Goal: Task Accomplishment & Management: Manage account settings

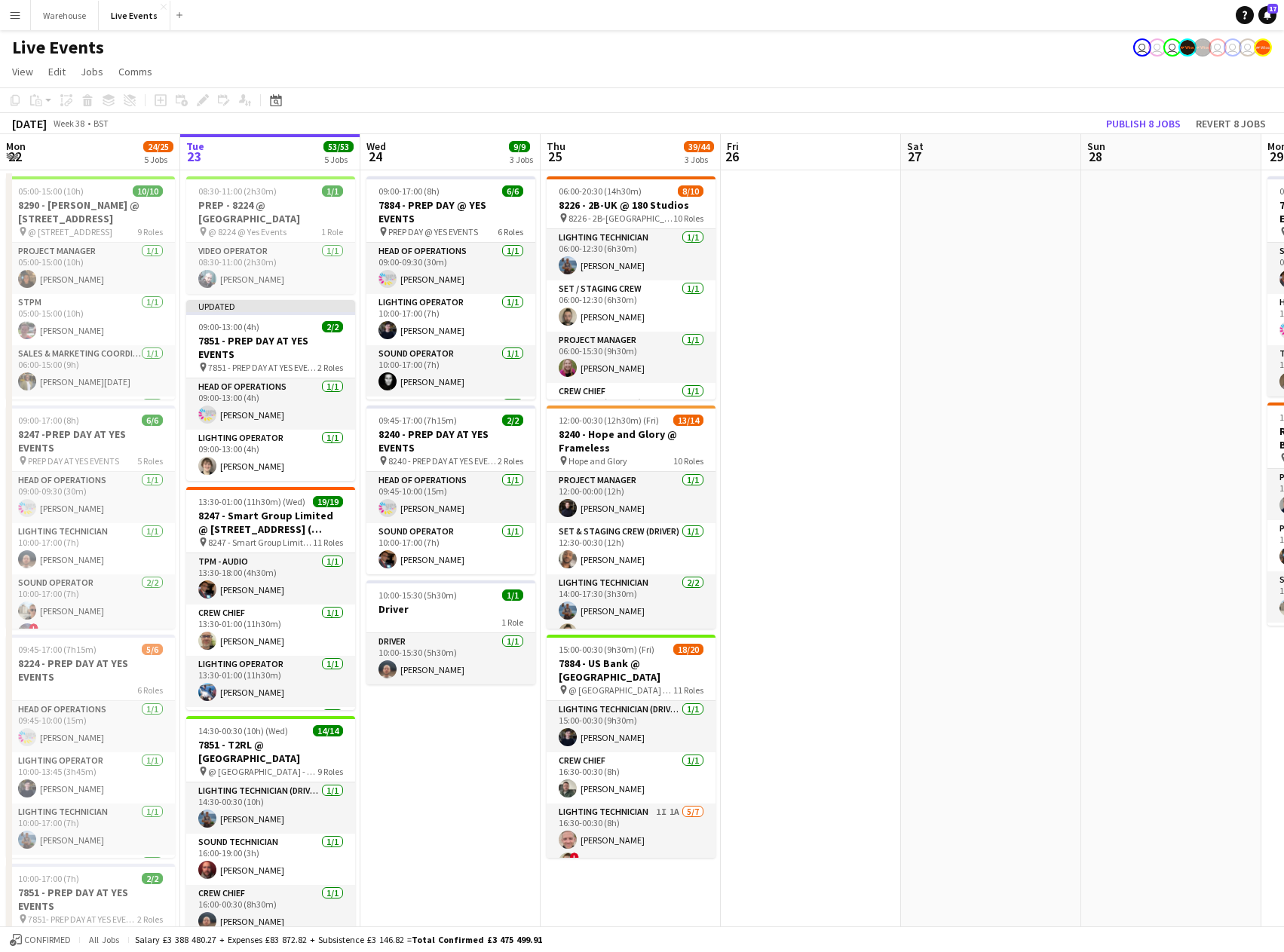
scroll to position [0, 360]
drag, startPoint x: 781, startPoint y: 704, endPoint x: 1358, endPoint y: 697, distance: 577.0
click at [1284, 697] on html "Menu Boards Boards Boards All jobs Status Workforce Workforce My Workforce Recr…" at bounding box center [642, 748] width 1284 height 1497
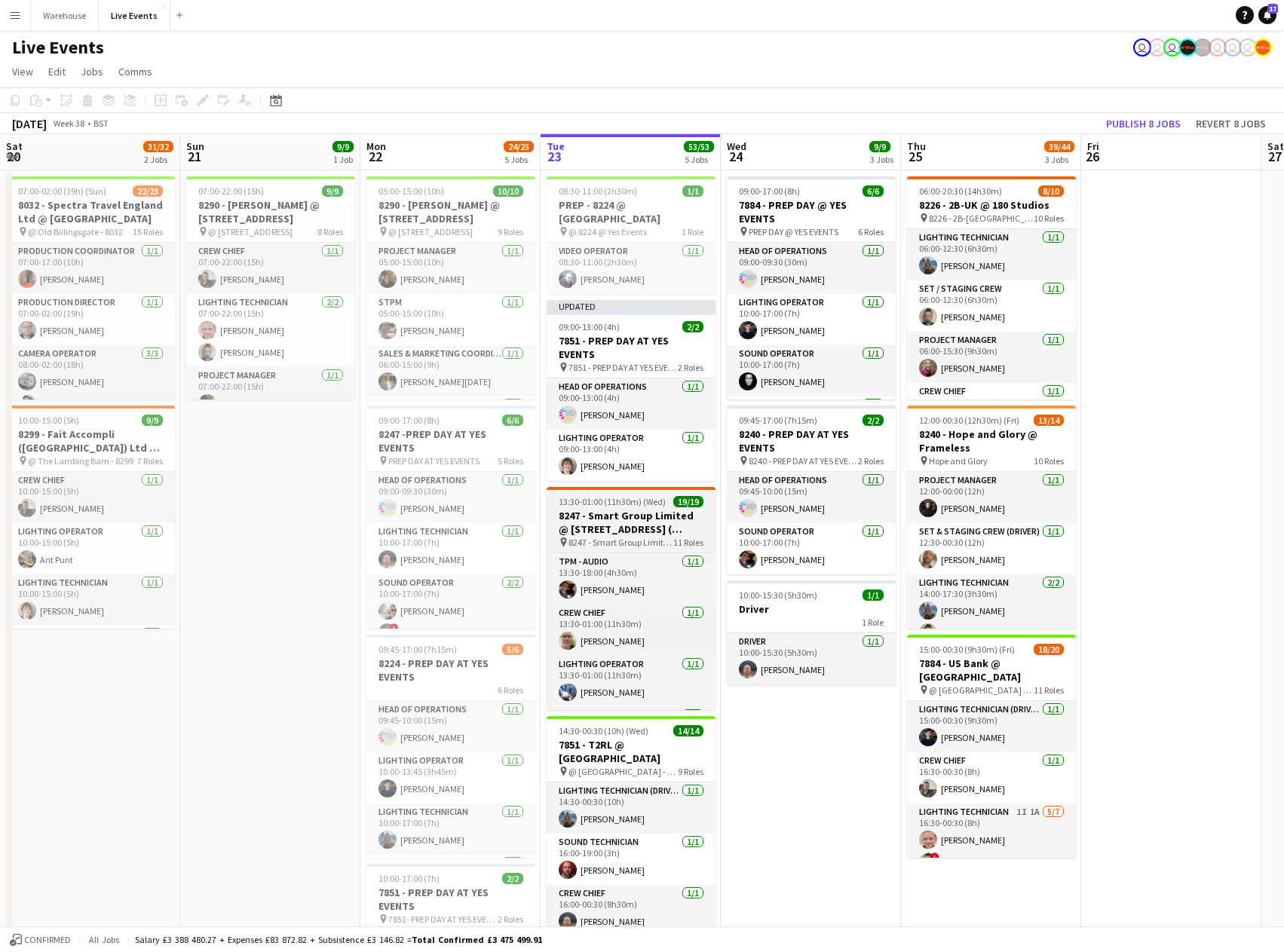
click at [644, 509] on h3 "8247 - Smart Group Limited @ [STREET_ADDRESS] ( Formerly Freemasons' Hall)" at bounding box center [631, 522] width 169 height 27
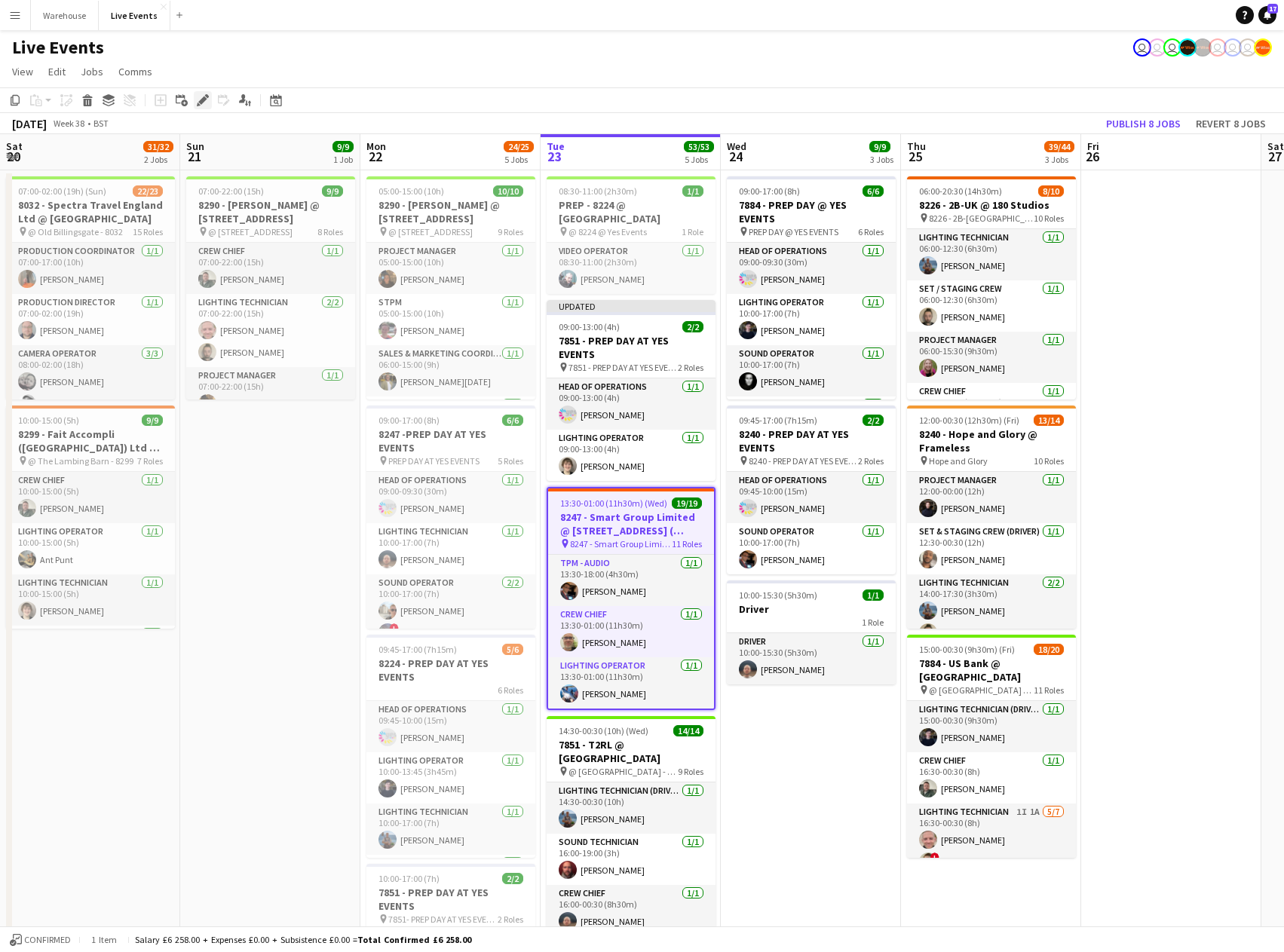
click at [199, 103] on icon at bounding box center [202, 100] width 8 height 8
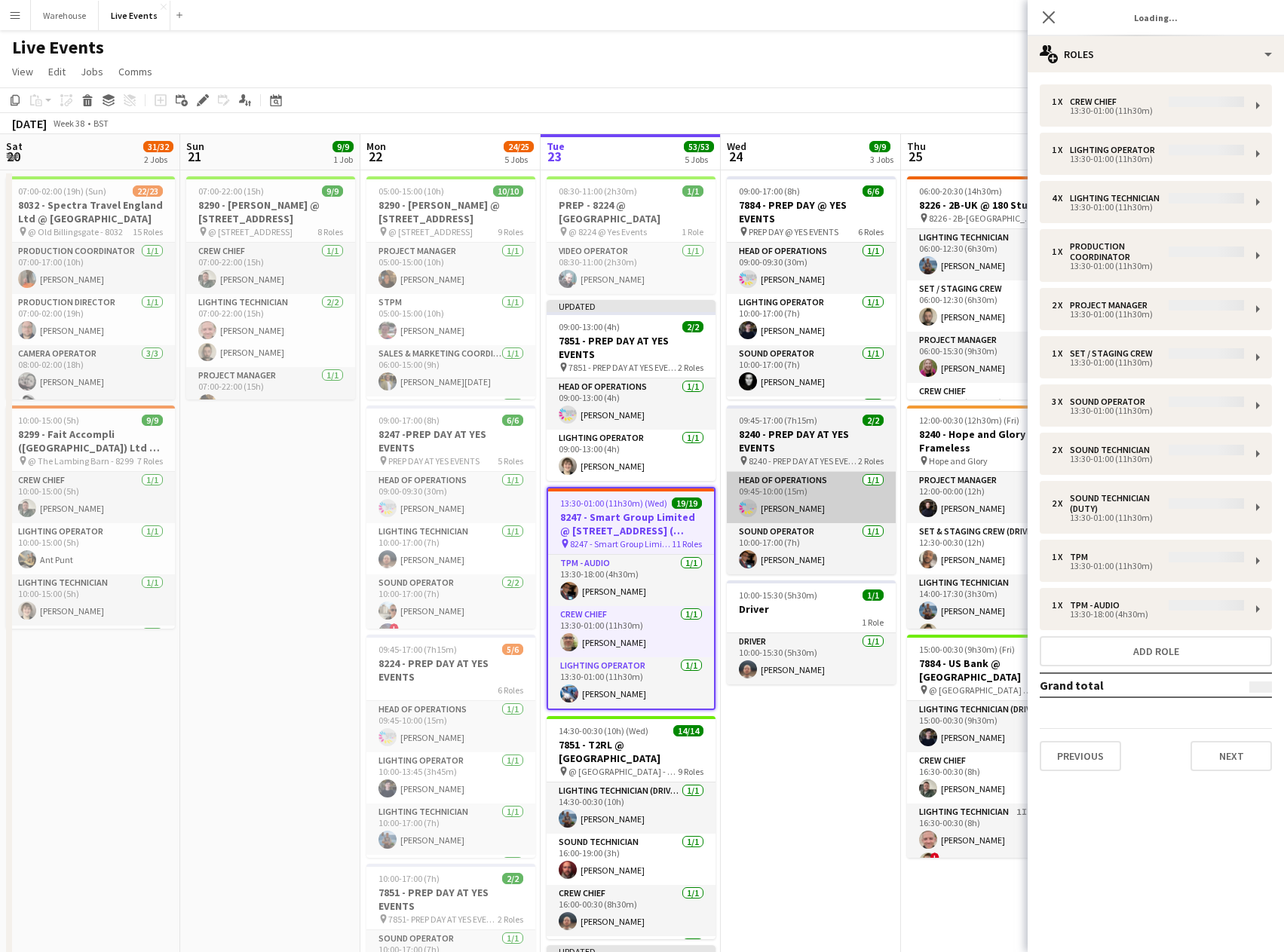
type input "**********"
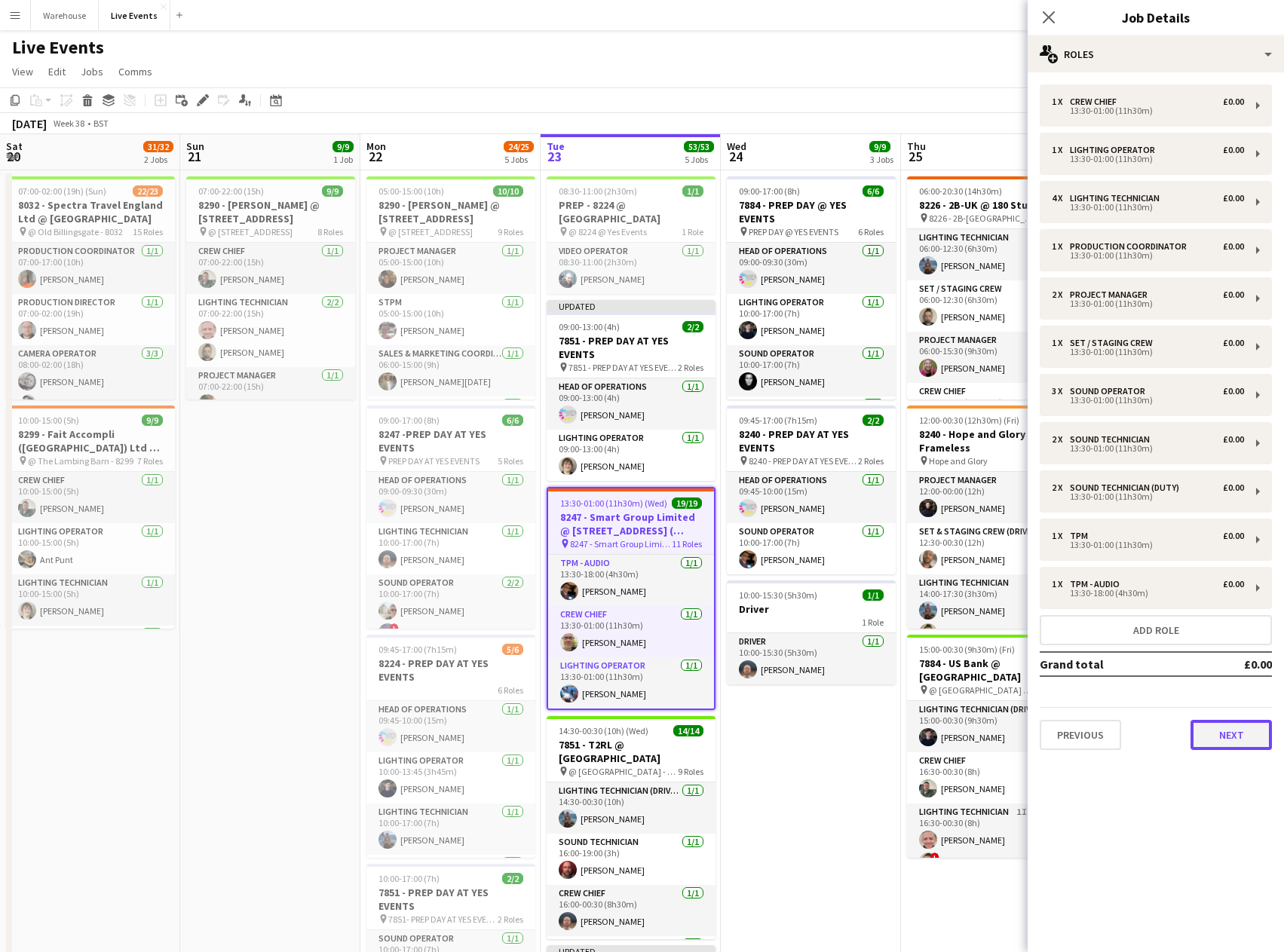
click at [1196, 734] on button "Next" at bounding box center [1232, 735] width 81 height 30
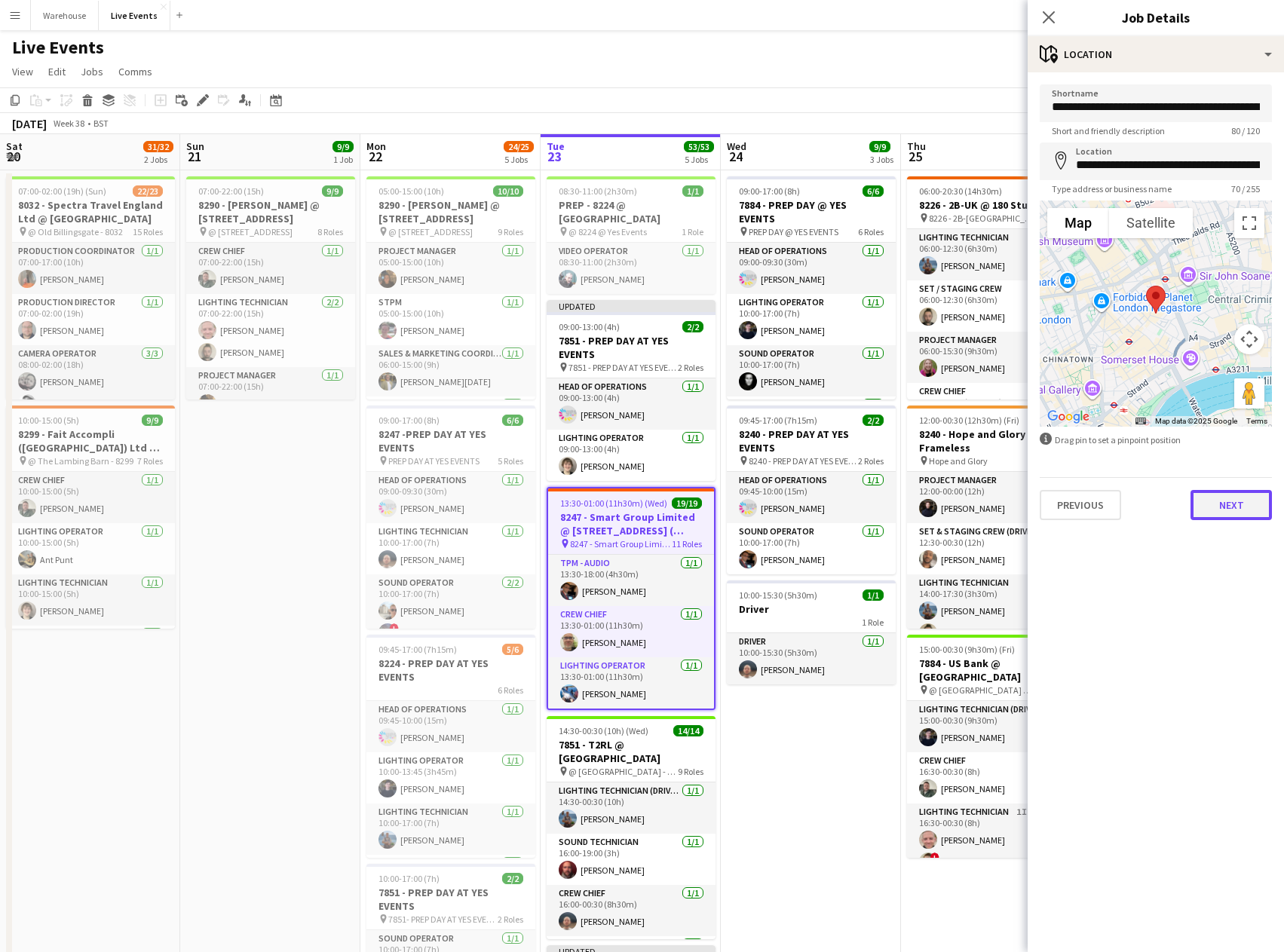
click at [1220, 511] on button "Next" at bounding box center [1232, 505] width 81 height 30
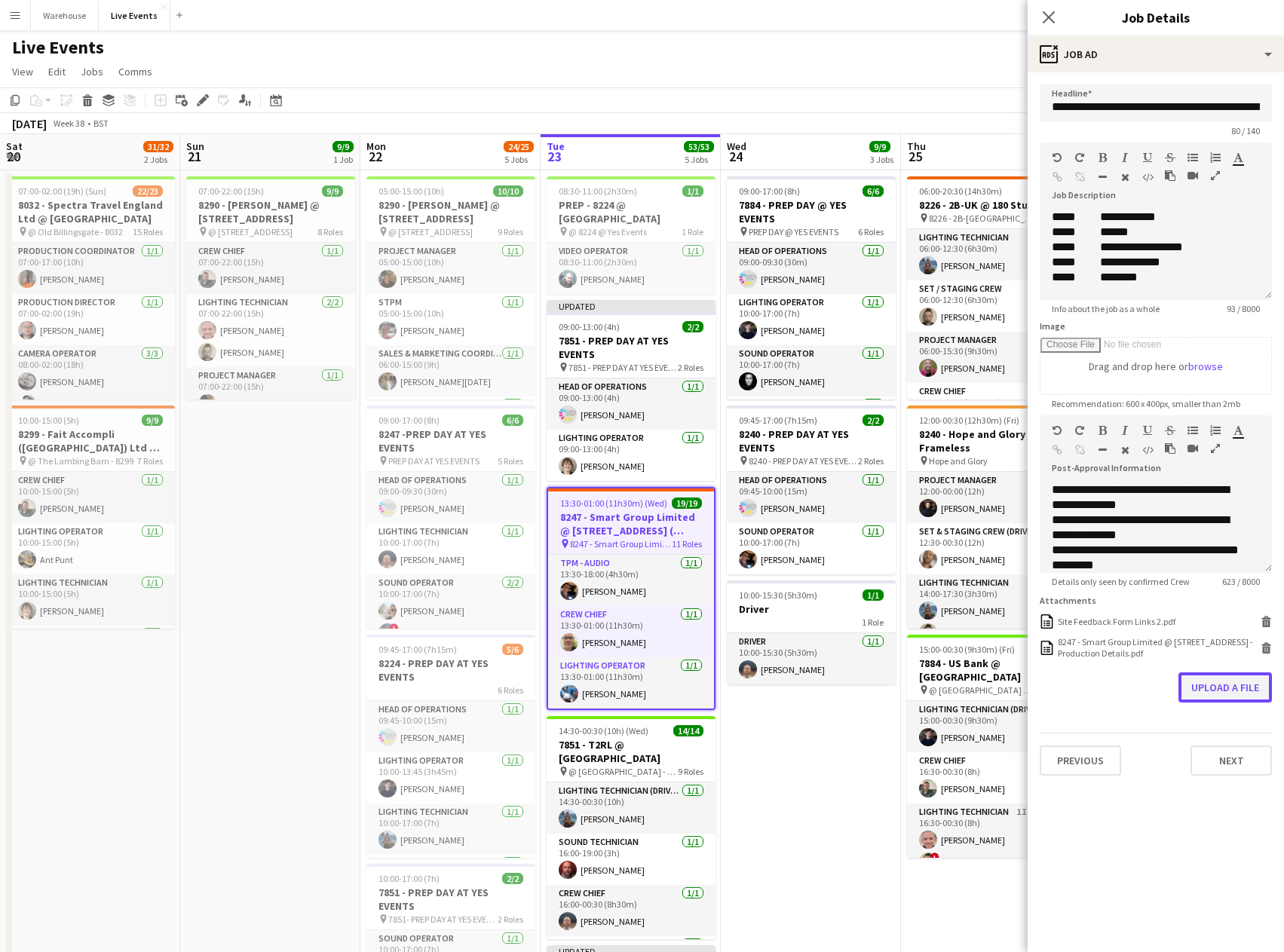
click at [1216, 684] on button "Upload a file" at bounding box center [1225, 687] width 94 height 30
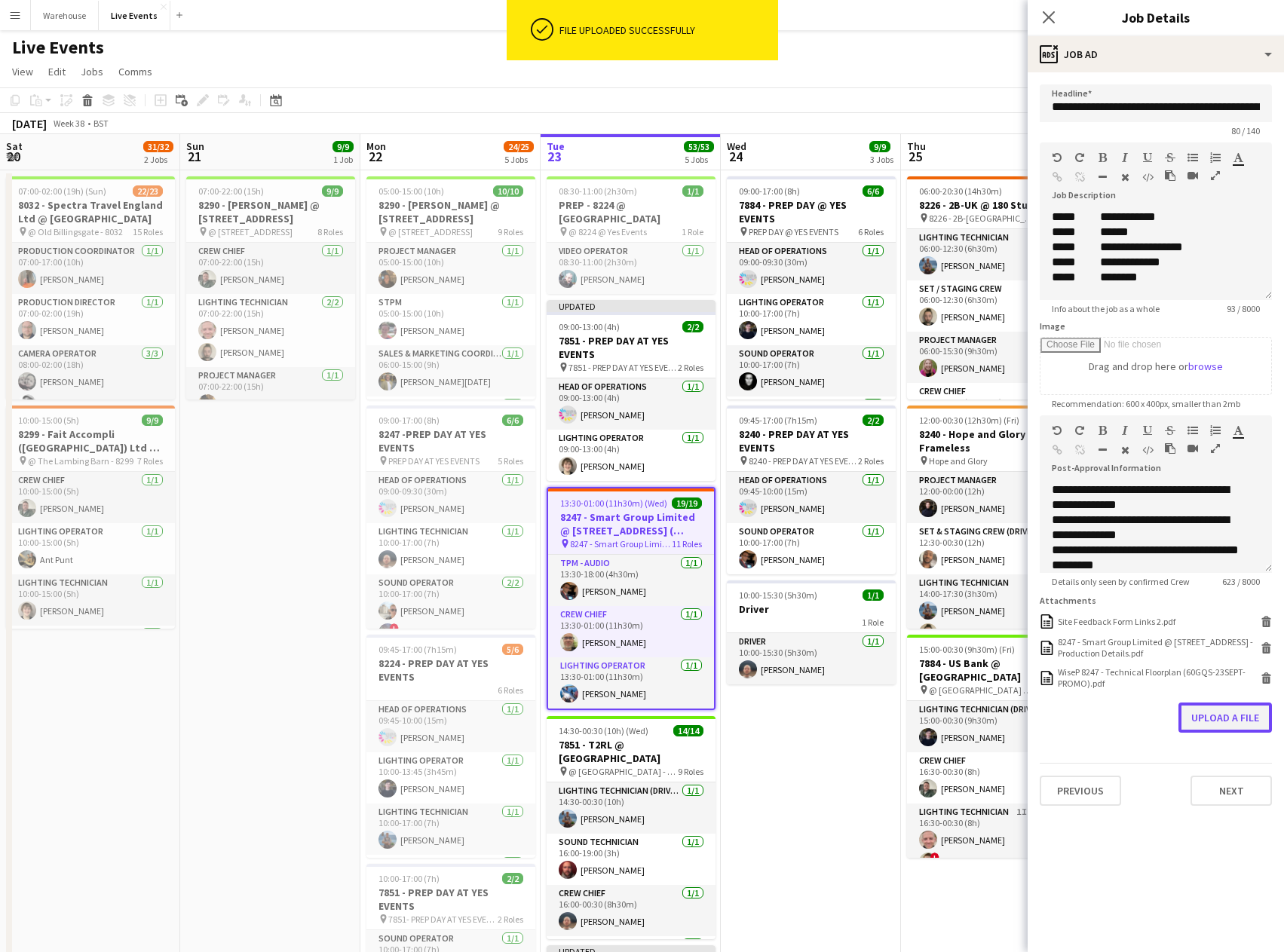
click at [1218, 721] on button "Upload a file" at bounding box center [1225, 717] width 94 height 30
click at [1219, 823] on button "Next" at bounding box center [1232, 821] width 81 height 30
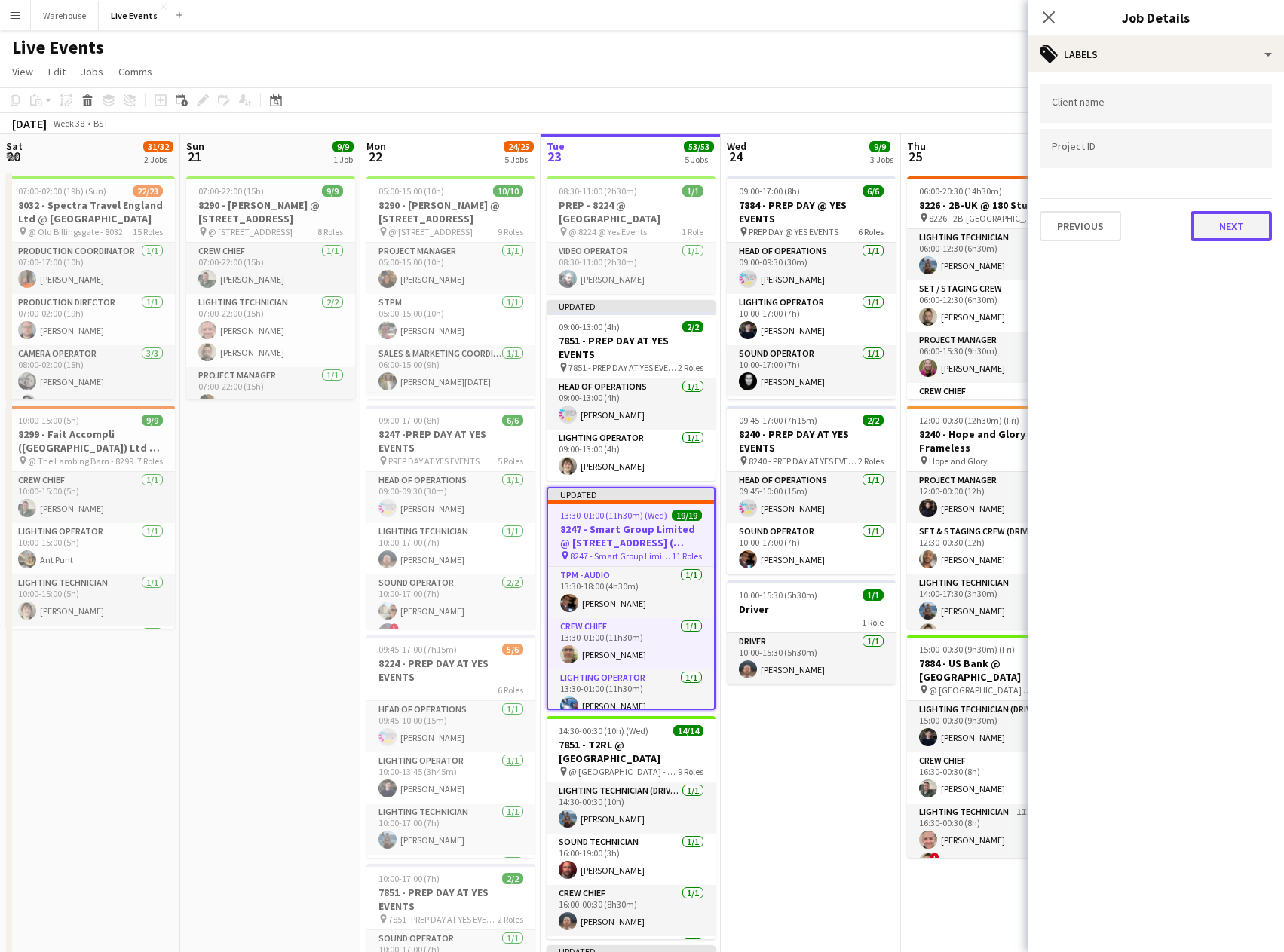
click at [1224, 224] on button "Next" at bounding box center [1232, 226] width 81 height 30
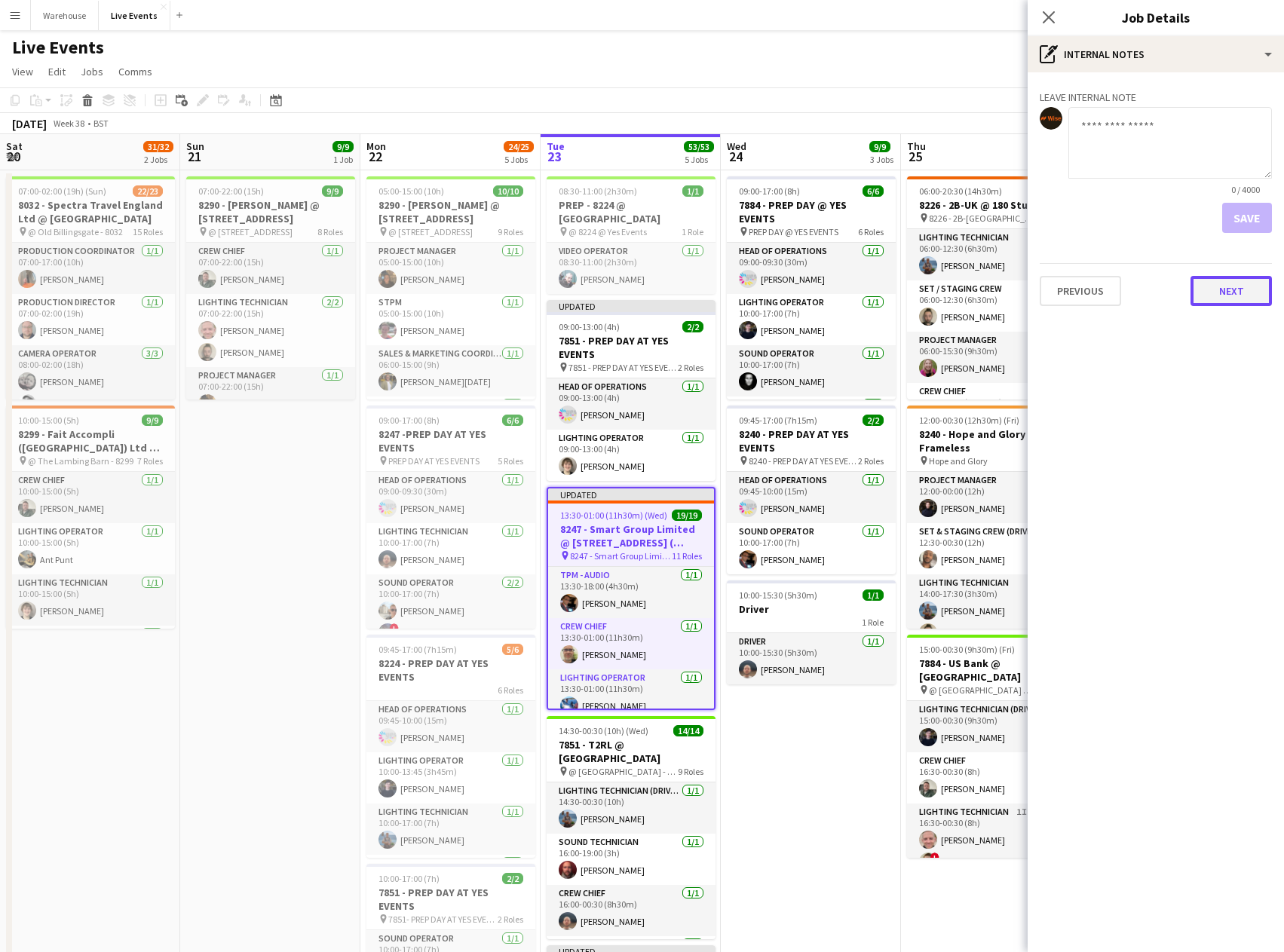
click at [1222, 293] on button "Next" at bounding box center [1232, 291] width 81 height 30
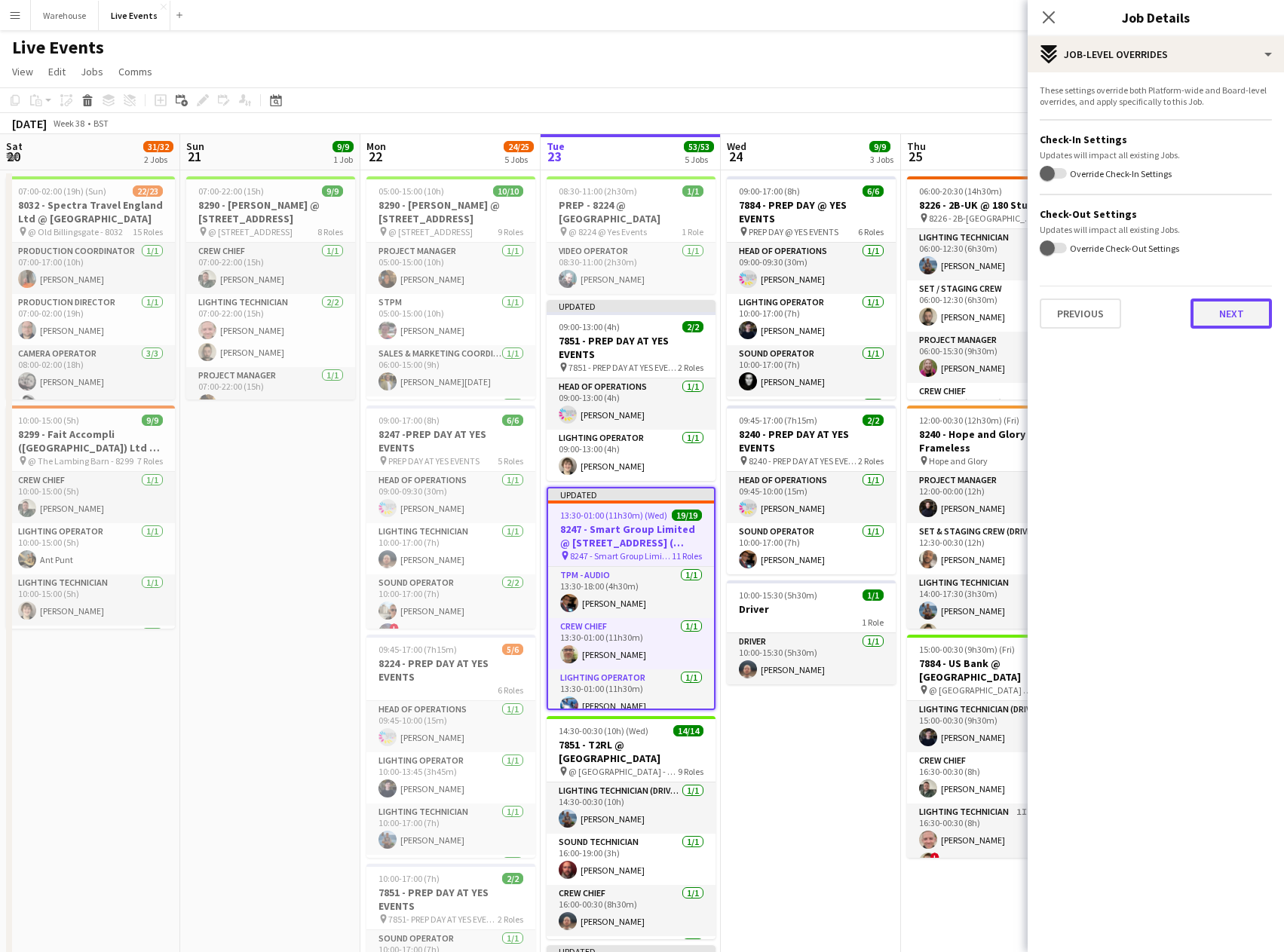
click at [1226, 307] on button "Next" at bounding box center [1232, 314] width 81 height 30
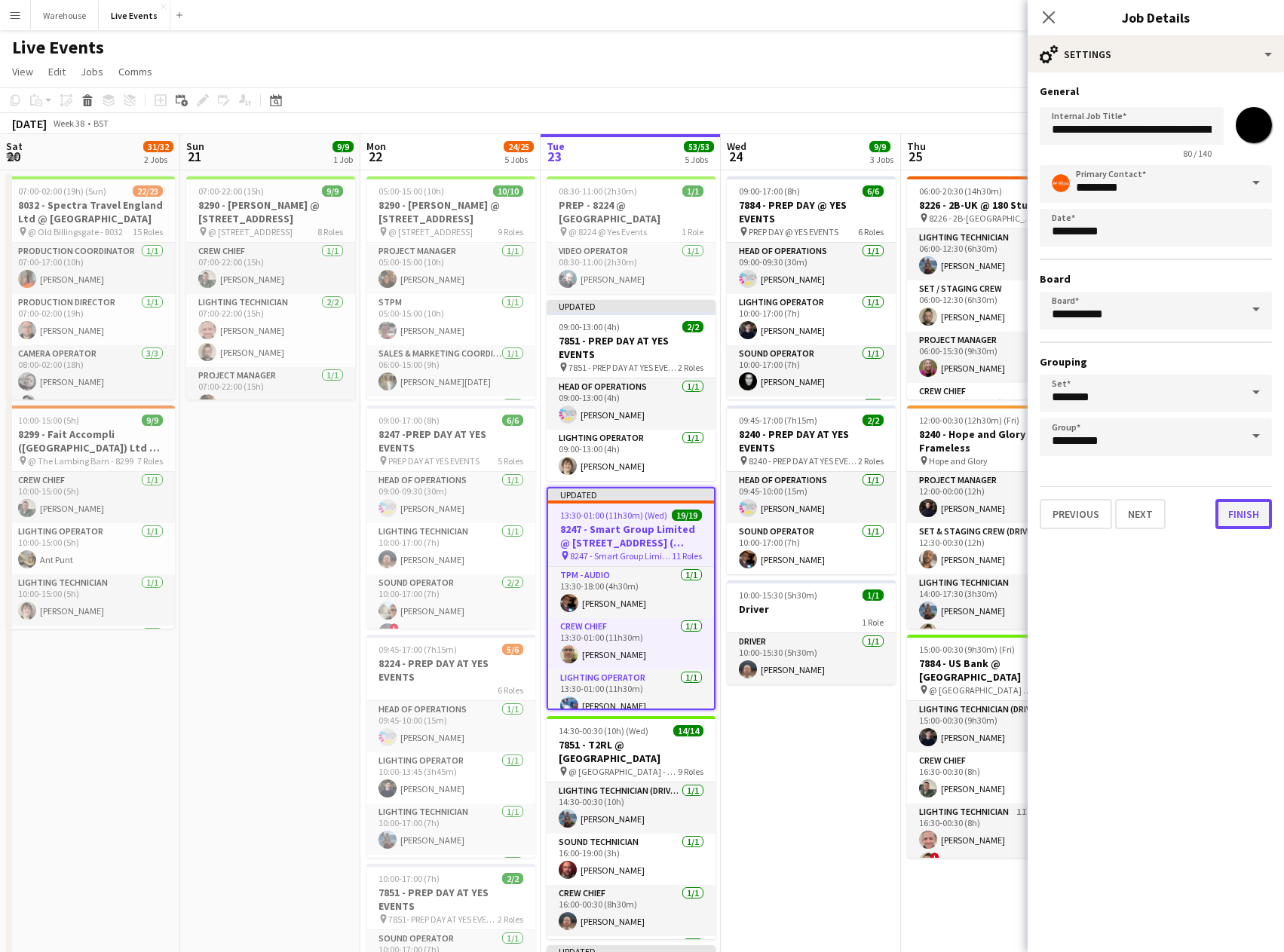
click at [1225, 502] on button "Finish" at bounding box center [1243, 514] width 56 height 30
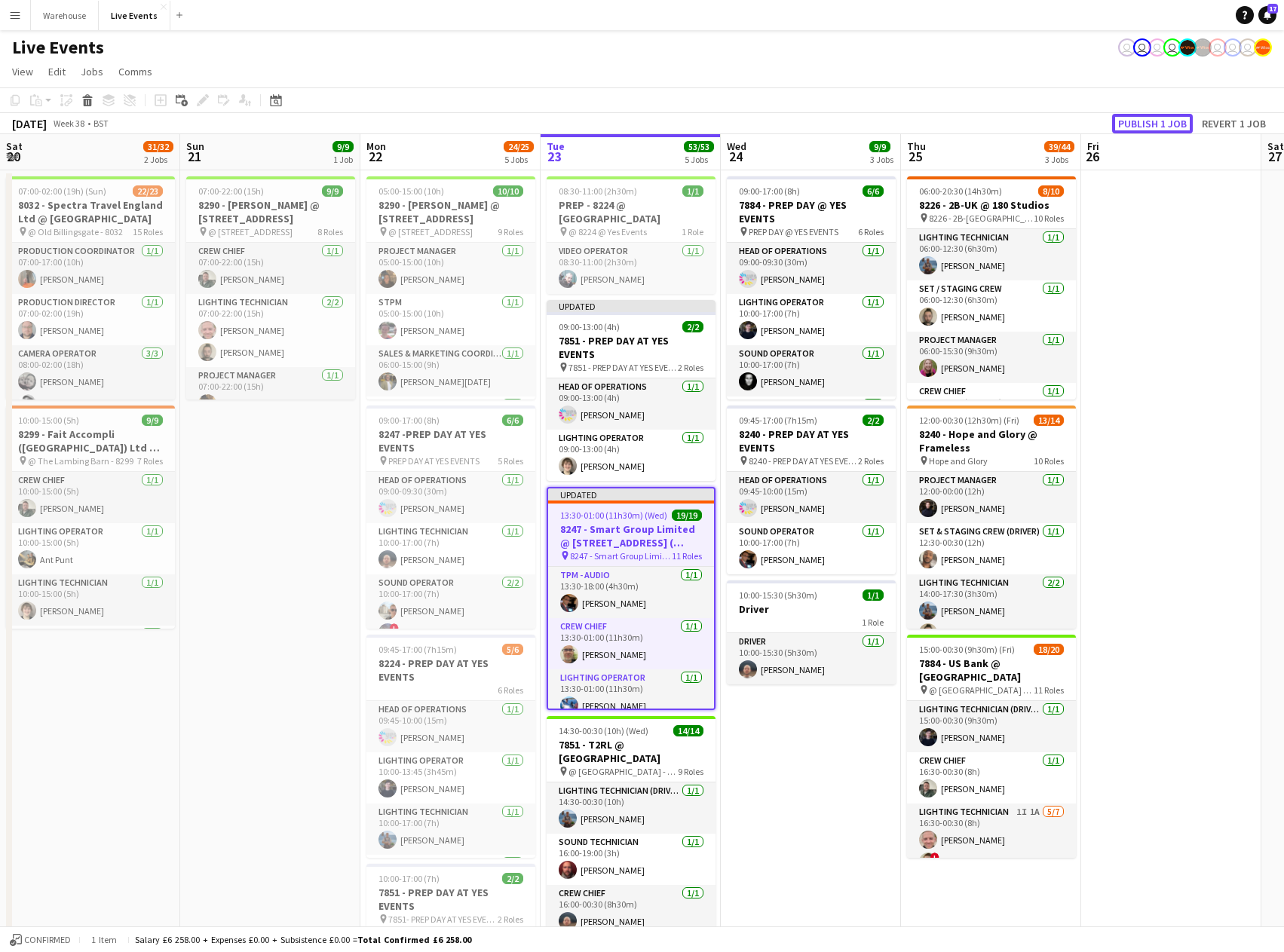
click at [1149, 123] on button "Publish 1 job" at bounding box center [1152, 124] width 81 height 20
